Goal: Task Accomplishment & Management: Manage account settings

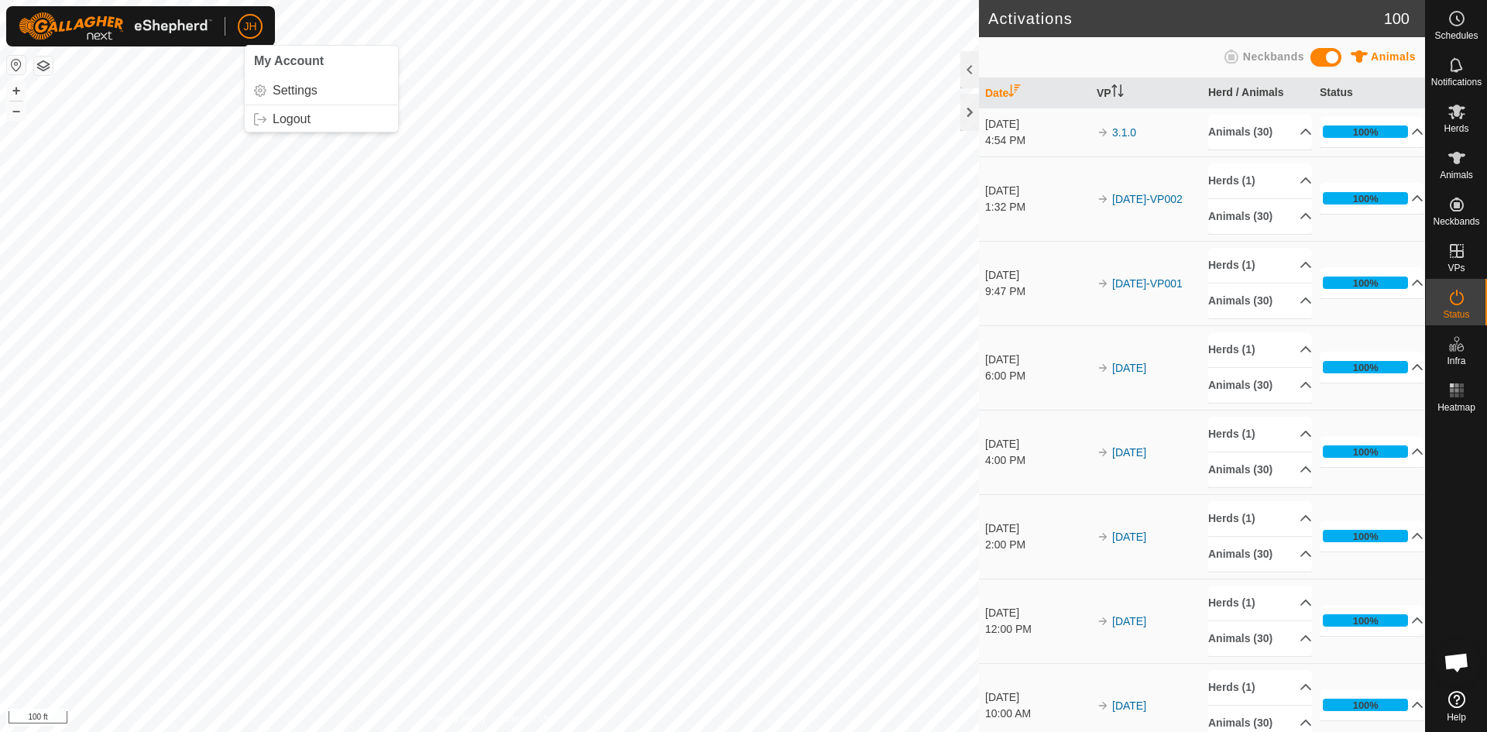
click at [246, 27] on span "JH" at bounding box center [249, 27] width 13 height 16
click at [285, 91] on link "Settings" at bounding box center [321, 90] width 153 height 25
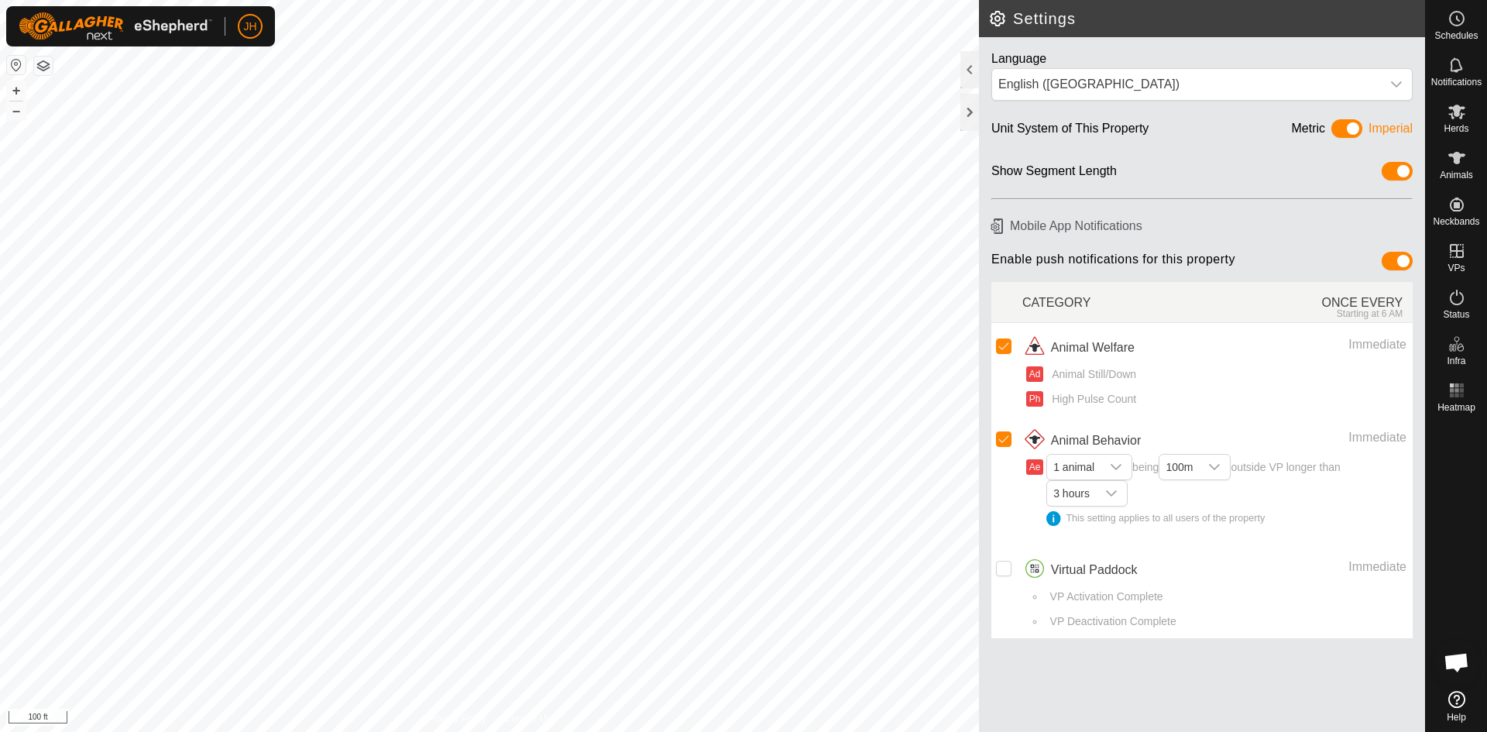
click at [1352, 129] on span at bounding box center [1346, 128] width 31 height 19
click at [1393, 91] on div "dropdown trigger" at bounding box center [1396, 84] width 31 height 31
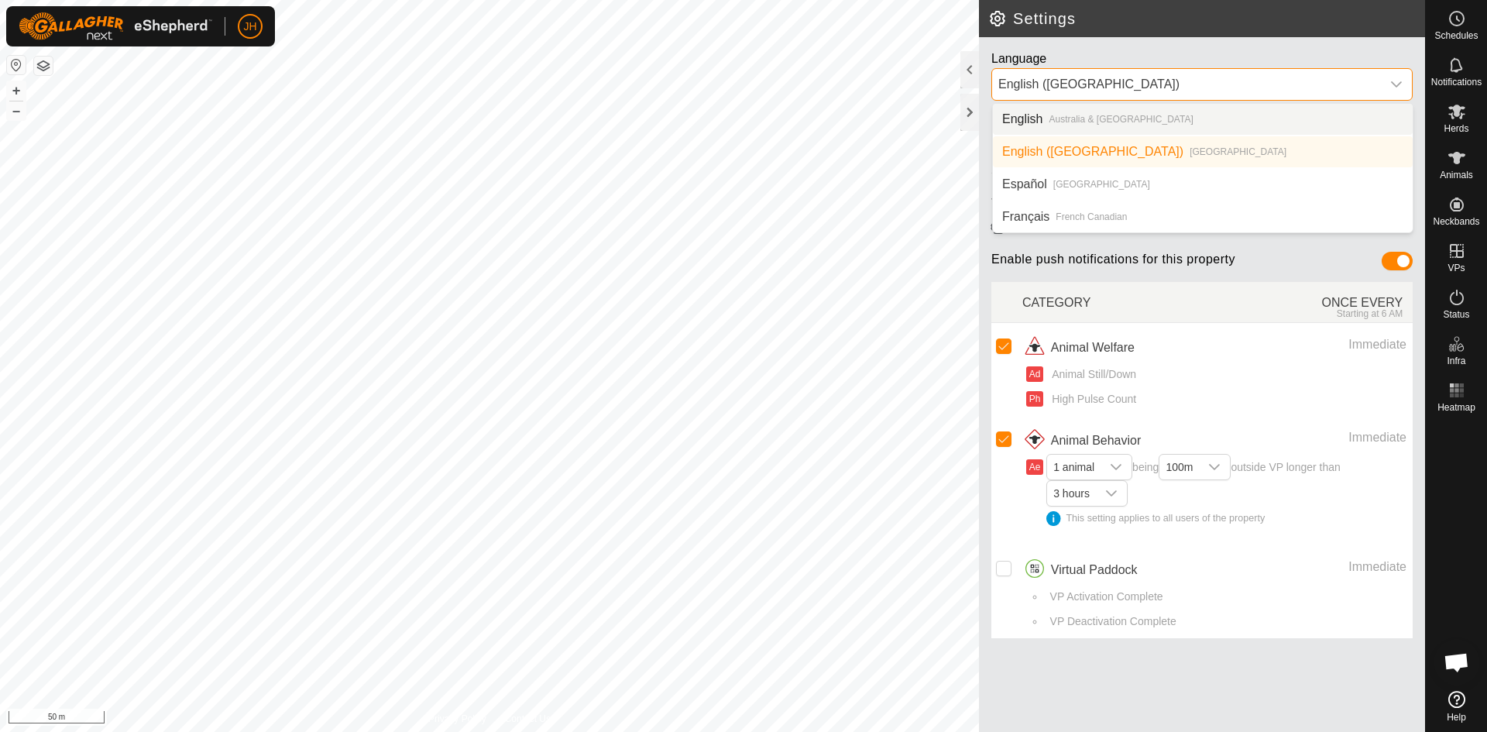
click at [1143, 119] on li "English [GEOGRAPHIC_DATA] & [GEOGRAPHIC_DATA]" at bounding box center [1203, 119] width 420 height 31
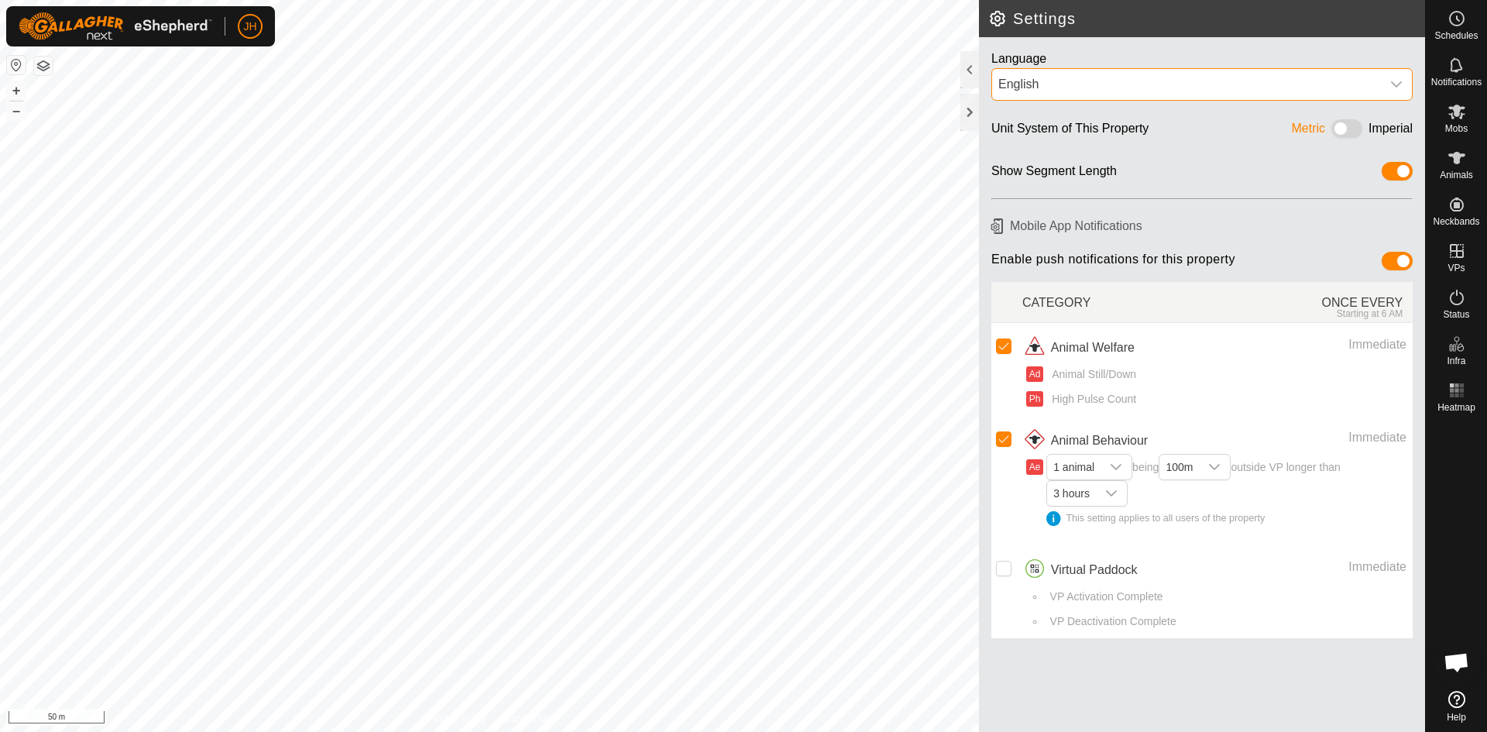
click at [1348, 134] on span at bounding box center [1346, 128] width 31 height 19
click at [1291, 94] on span "English" at bounding box center [1186, 84] width 389 height 31
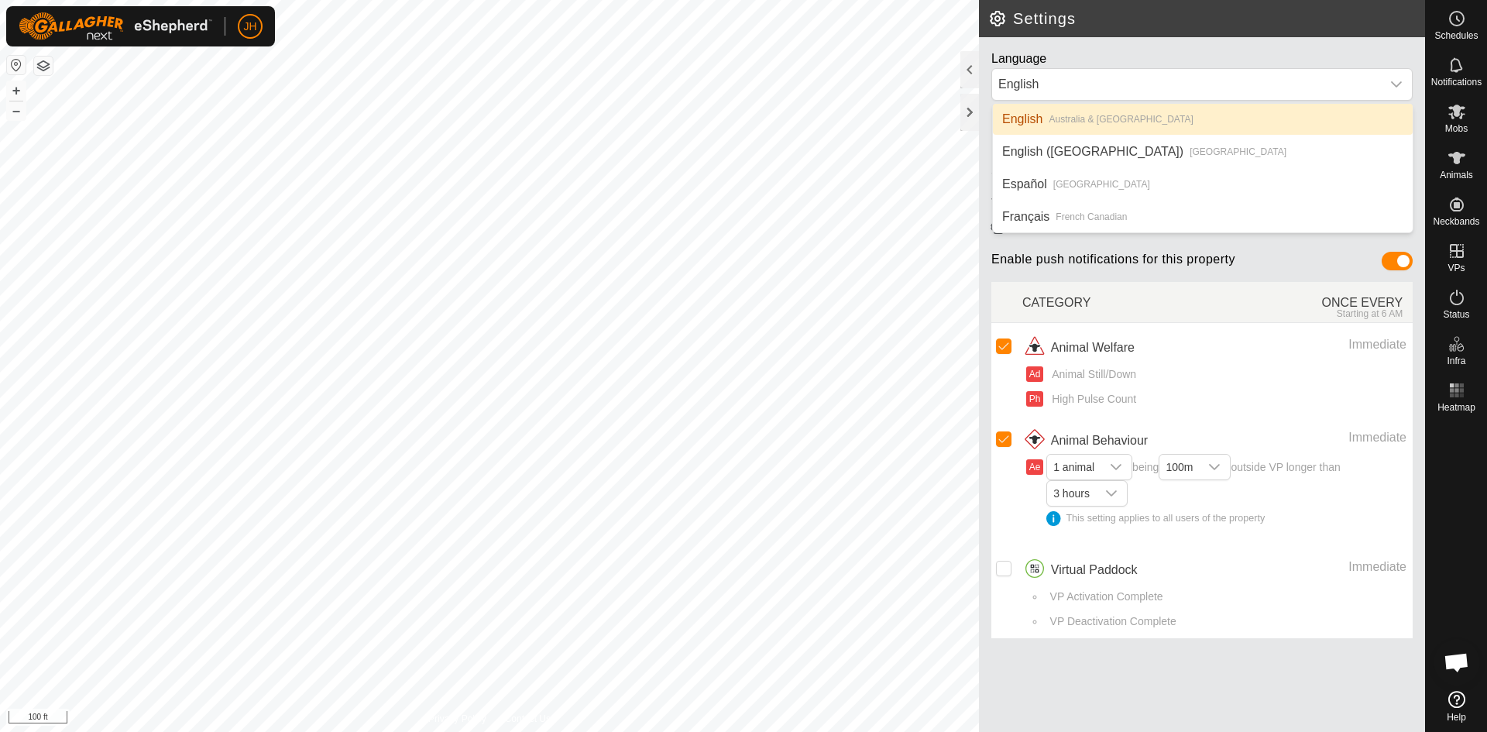
click at [1125, 122] on li "English [GEOGRAPHIC_DATA] & [GEOGRAPHIC_DATA]" at bounding box center [1203, 119] width 420 height 31
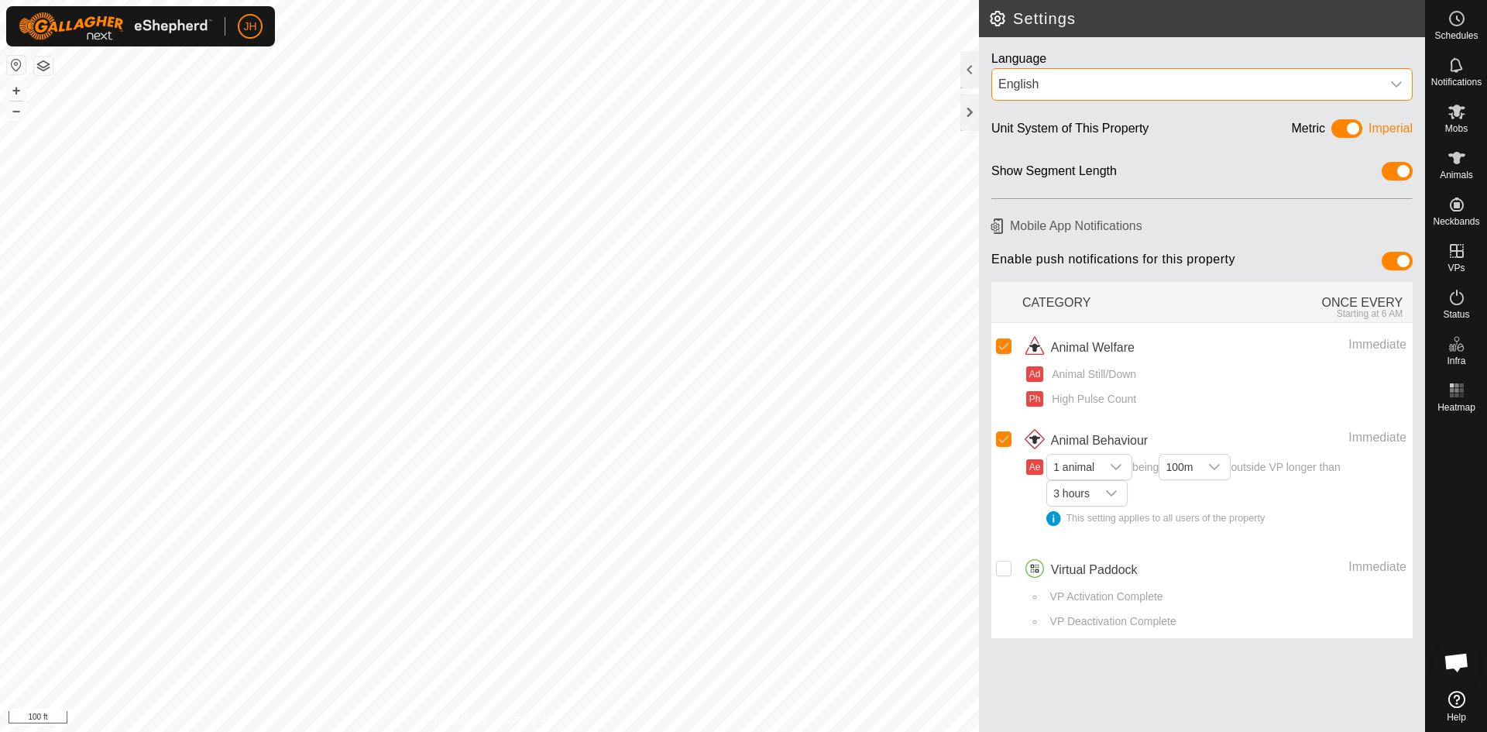
click at [1348, 132] on span at bounding box center [1346, 128] width 31 height 19
click at [971, 124] on div at bounding box center [969, 112] width 19 height 37
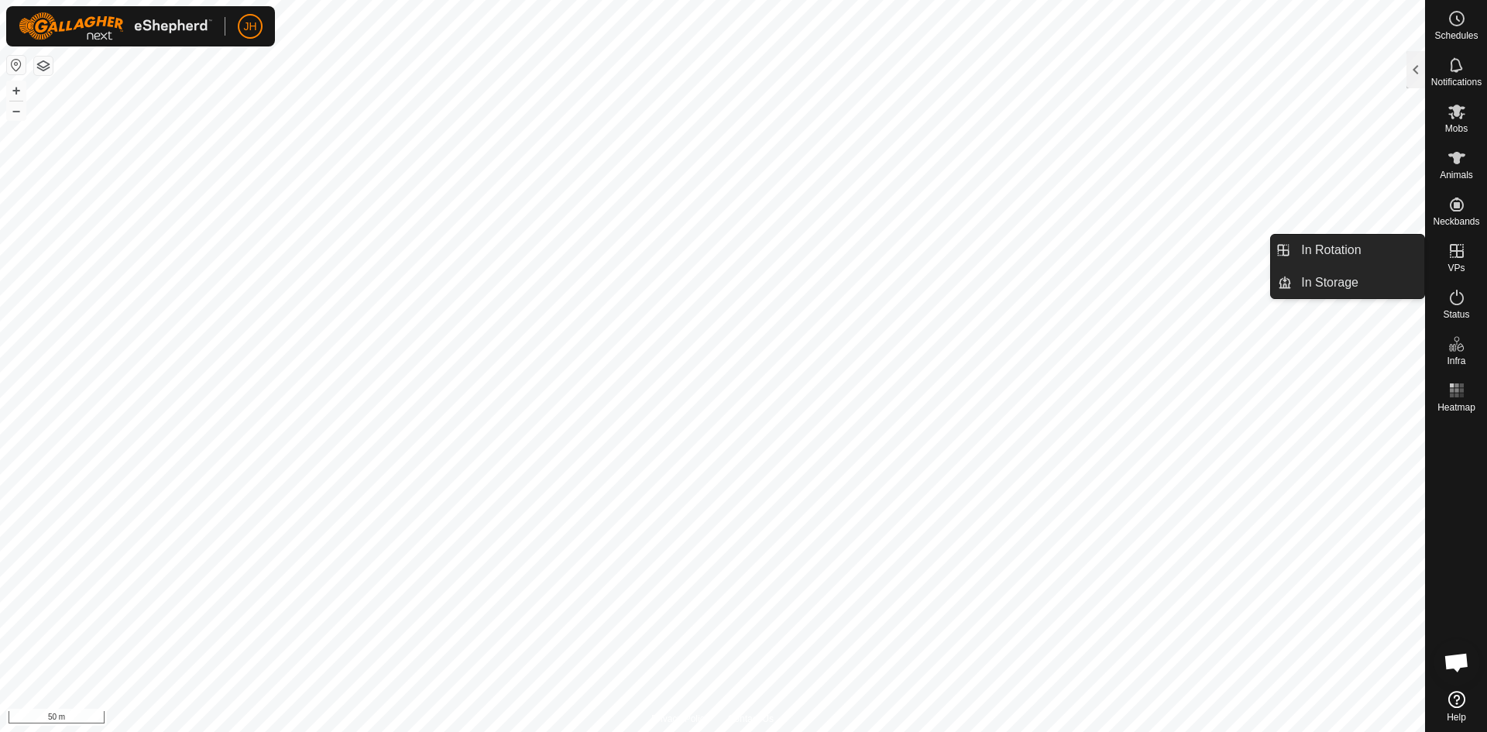
click at [1462, 256] on icon at bounding box center [1457, 251] width 14 height 14
drag, startPoint x: 1419, startPoint y: 255, endPoint x: 1379, endPoint y: 258, distance: 40.4
click at [1379, 258] on link "In Rotation" at bounding box center [1358, 250] width 132 height 31
click at [1324, 255] on link "In Rotation" at bounding box center [1358, 250] width 132 height 31
click at [1366, 255] on link "In Rotation" at bounding box center [1358, 250] width 132 height 31
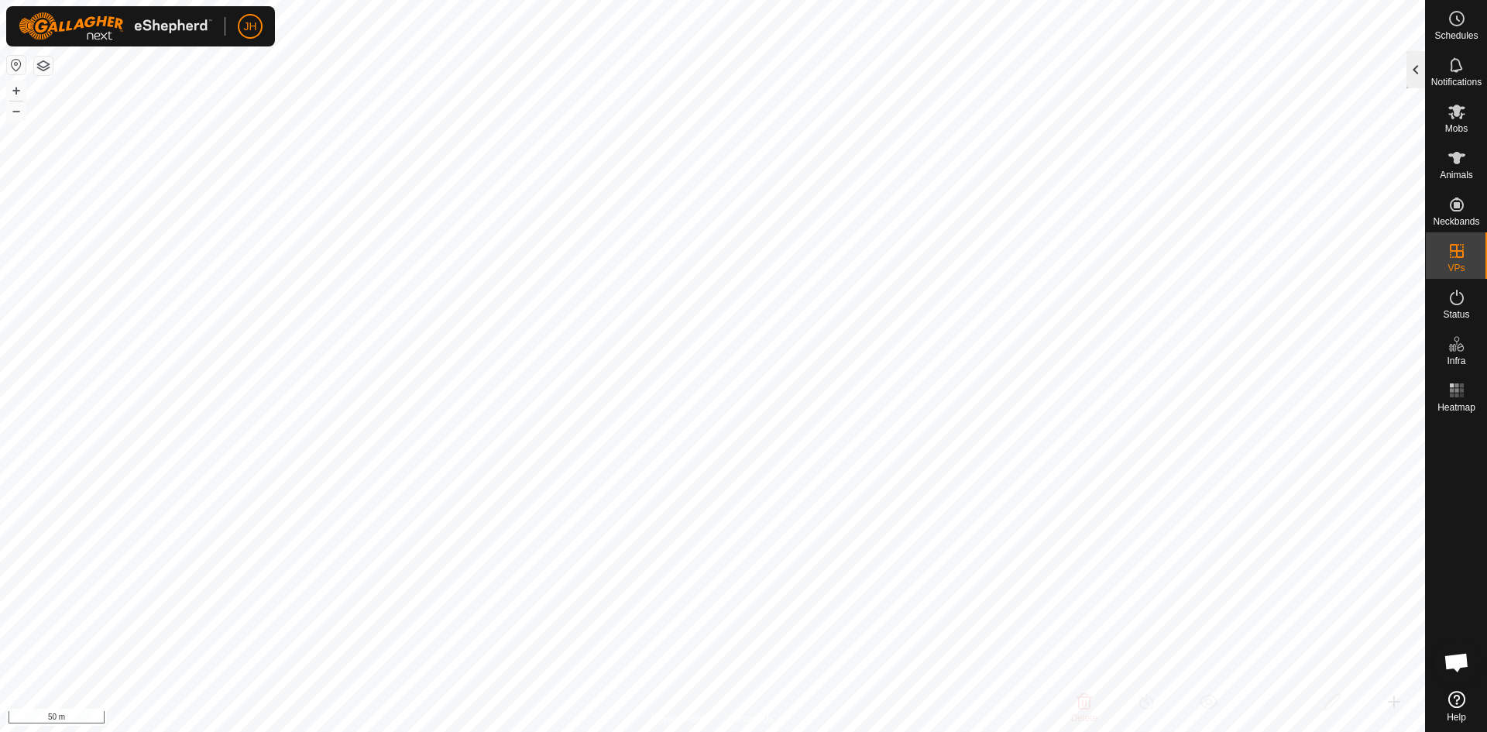
click at [1413, 67] on div at bounding box center [1416, 69] width 19 height 37
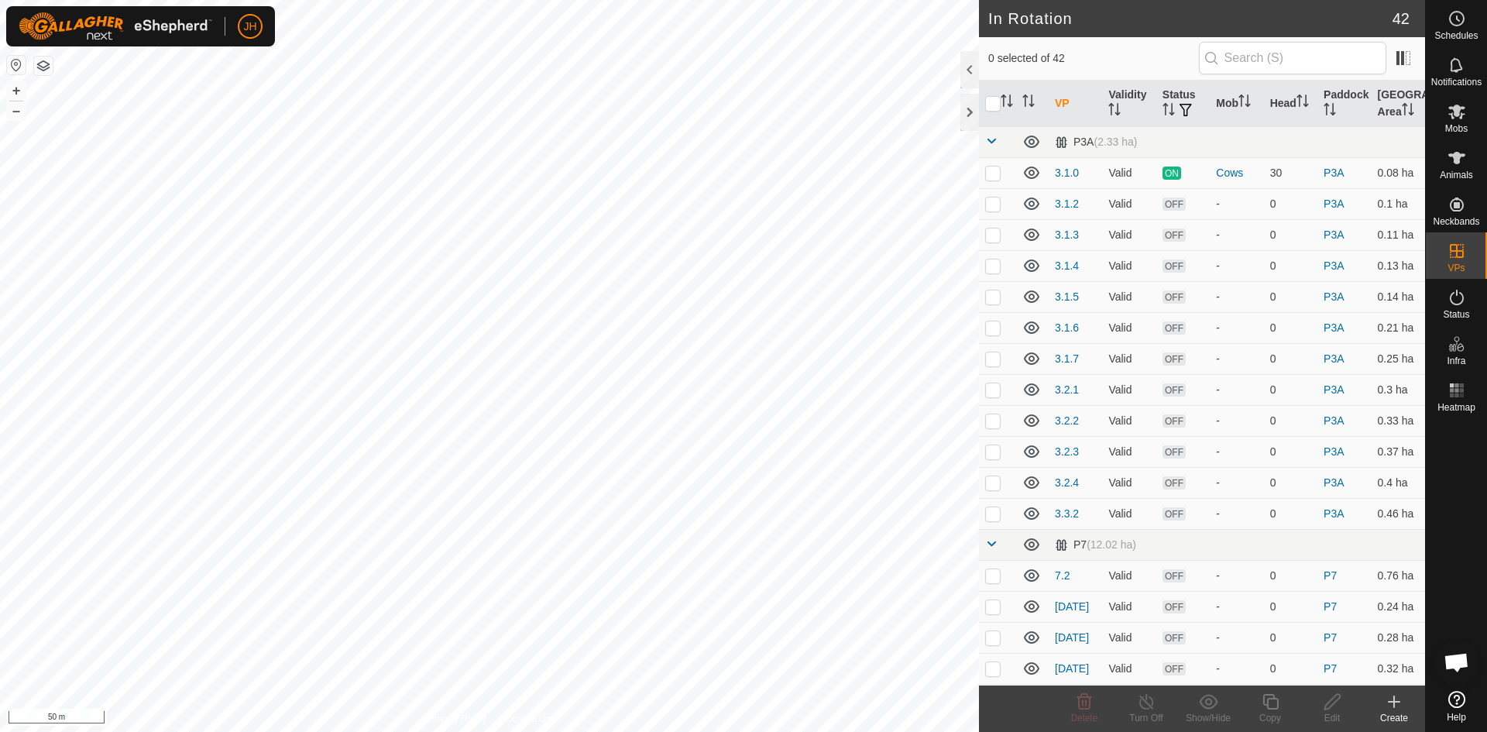
click at [1392, 706] on icon at bounding box center [1394, 701] width 19 height 19
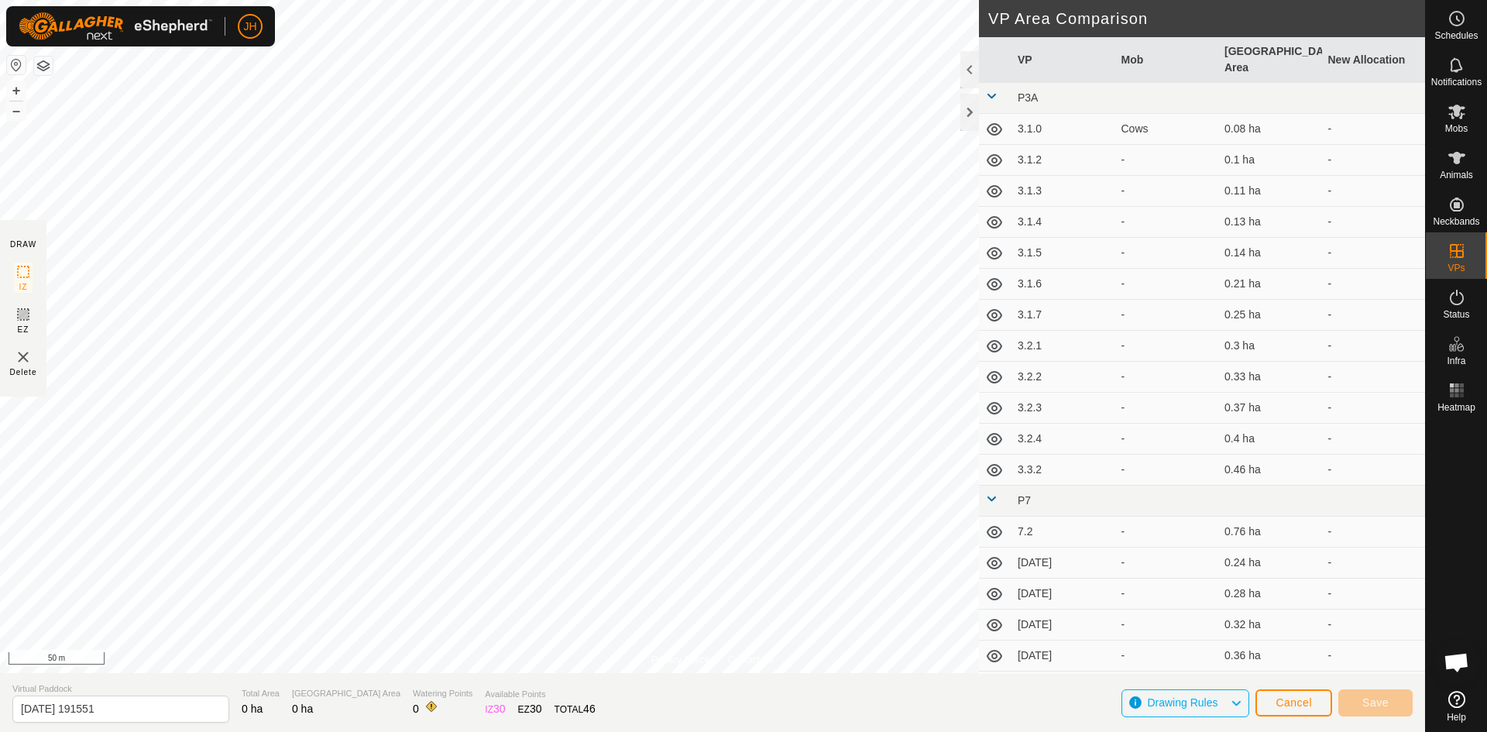
click at [43, 69] on button "button" at bounding box center [43, 66] width 19 height 19
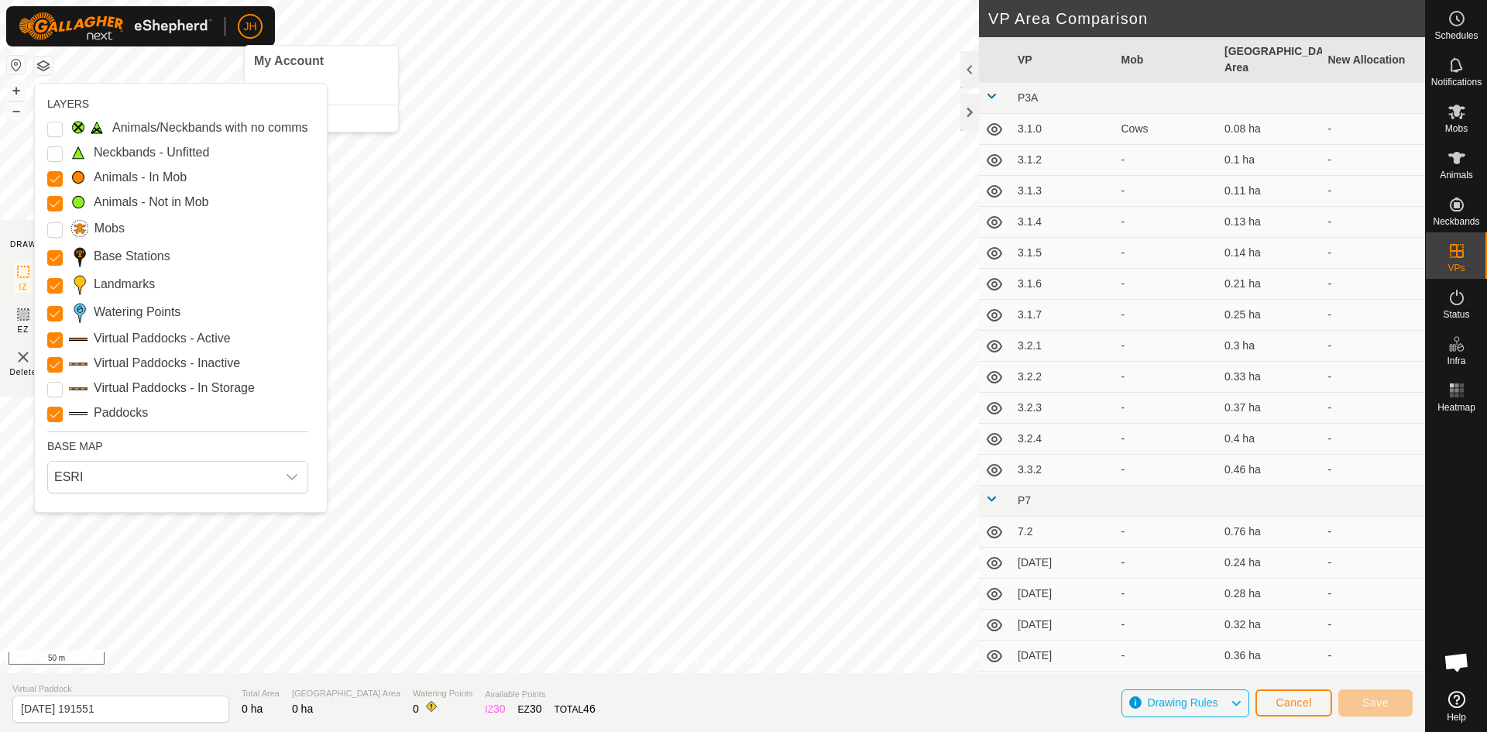
click at [250, 30] on span "JH" at bounding box center [249, 27] width 13 height 16
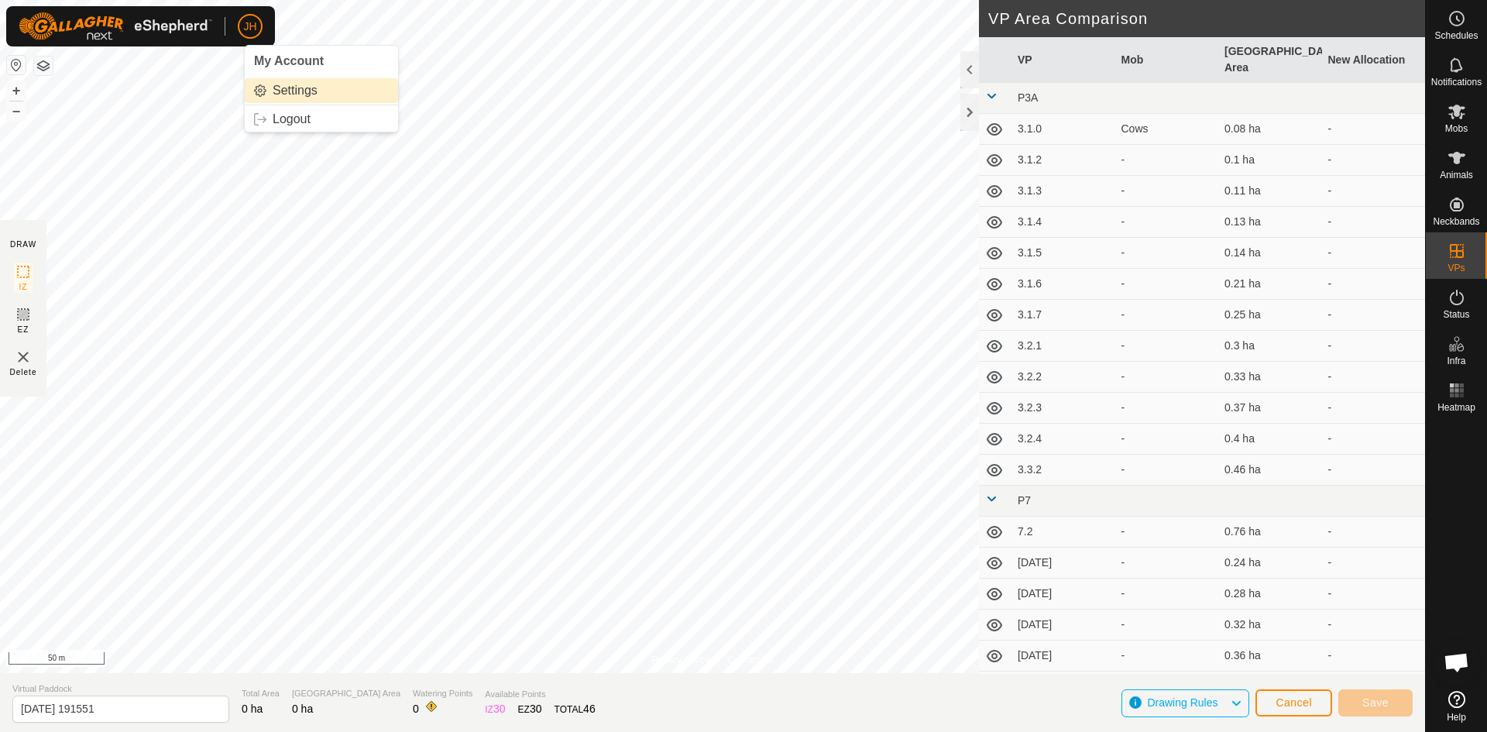
click at [283, 91] on link "Settings" at bounding box center [321, 90] width 153 height 25
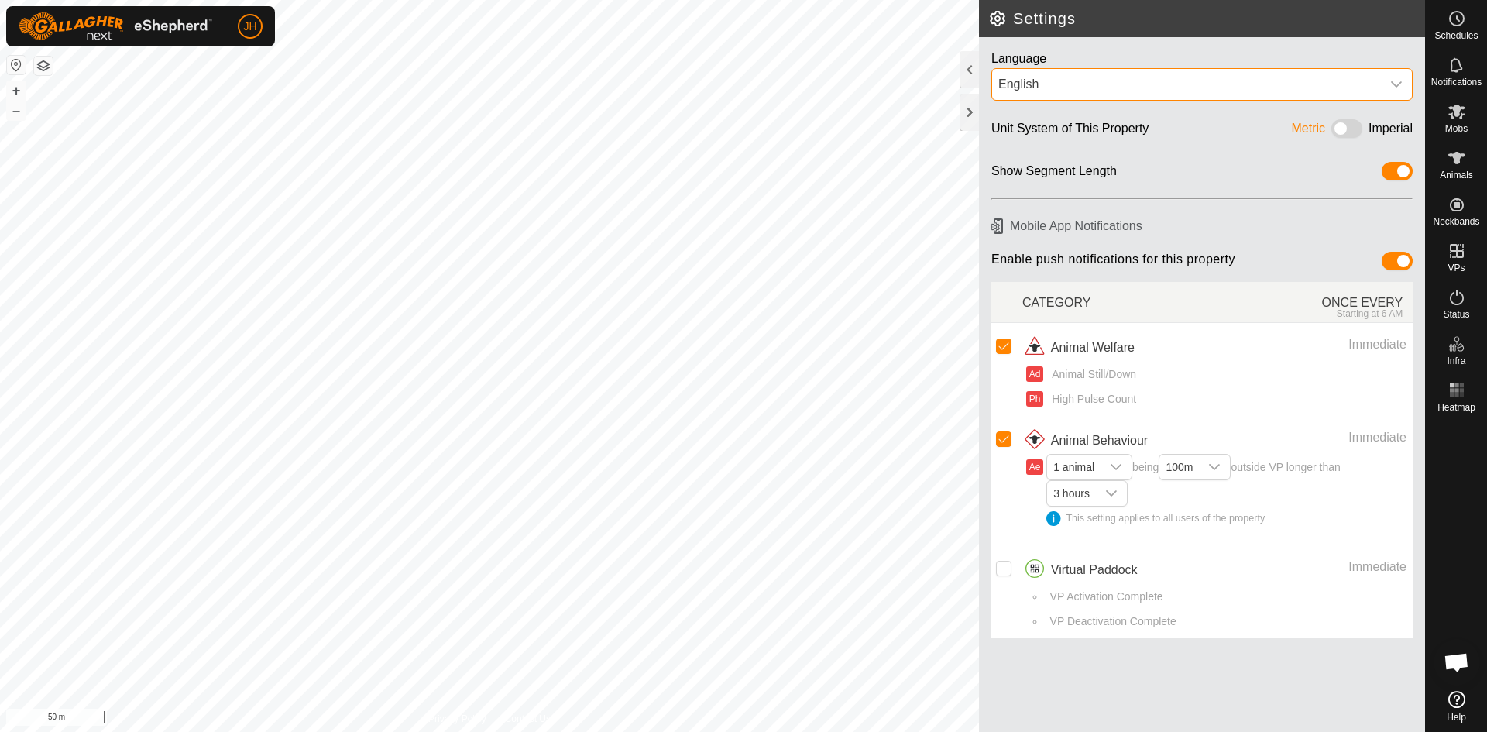
drag, startPoint x: 1370, startPoint y: 70, endPoint x: 1359, endPoint y: 78, distance: 13.8
click at [1369, 70] on span "English" at bounding box center [1186, 84] width 389 height 31
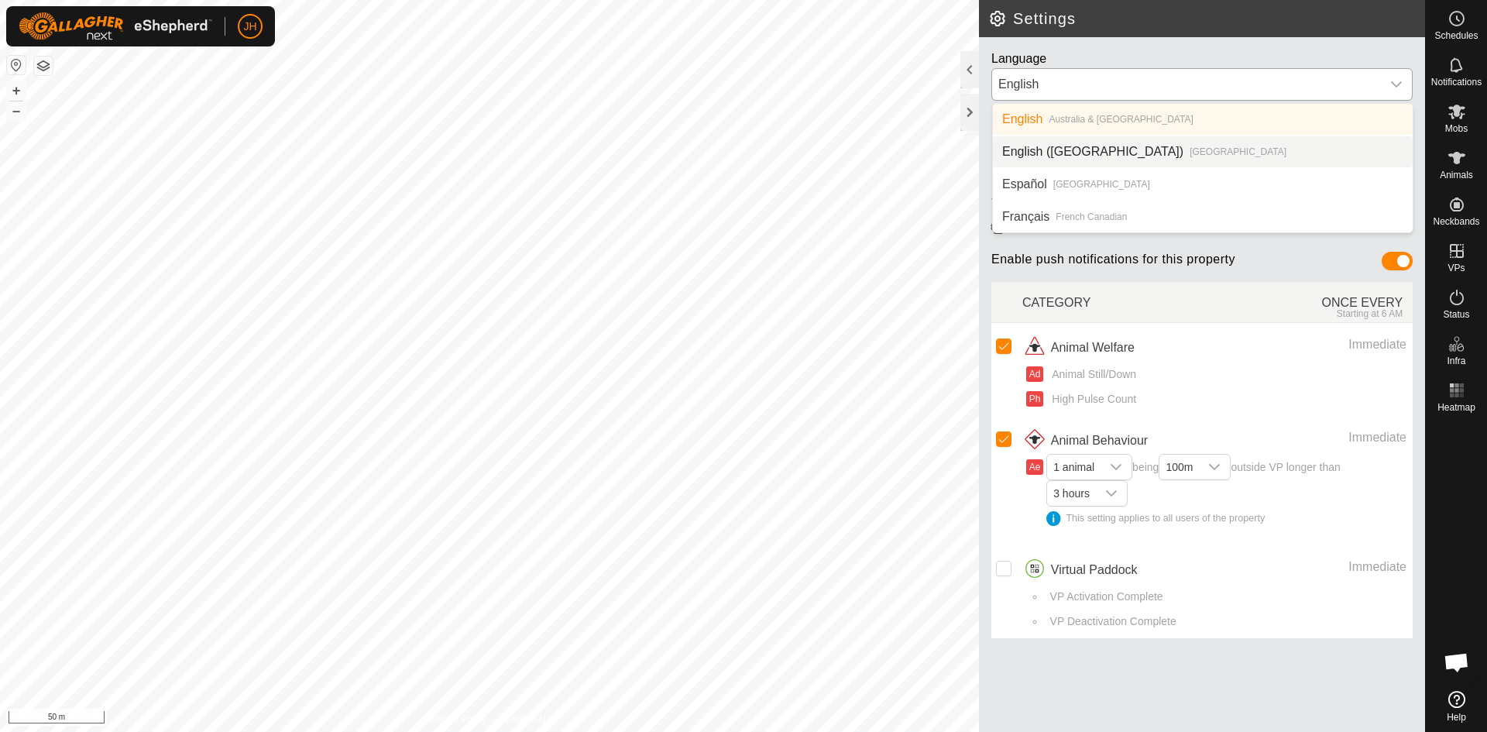
click at [1135, 151] on li "English ([GEOGRAPHIC_DATA]) [GEOGRAPHIC_DATA]" at bounding box center [1203, 151] width 420 height 31
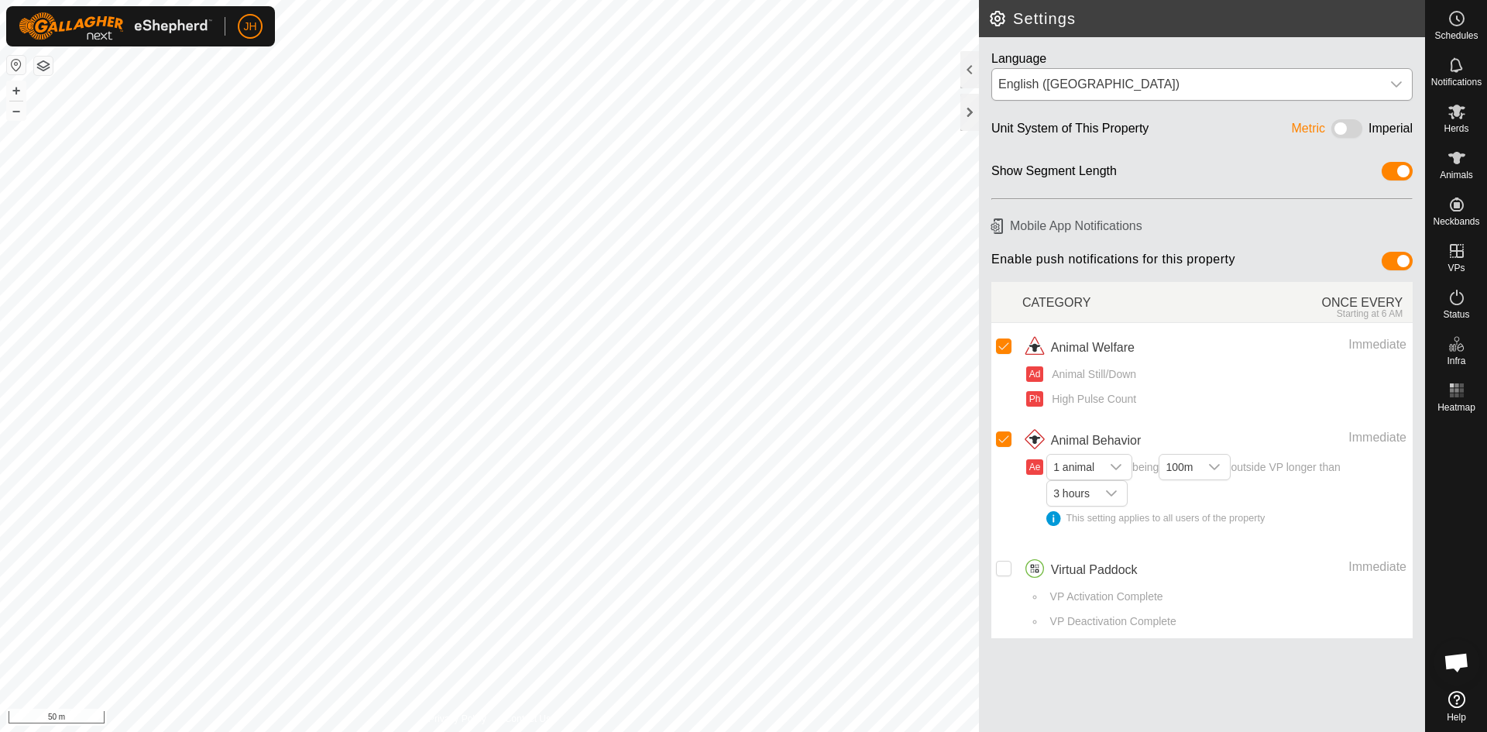
click at [1345, 128] on span at bounding box center [1346, 128] width 31 height 19
